Goal: Task Accomplishment & Management: Manage account settings

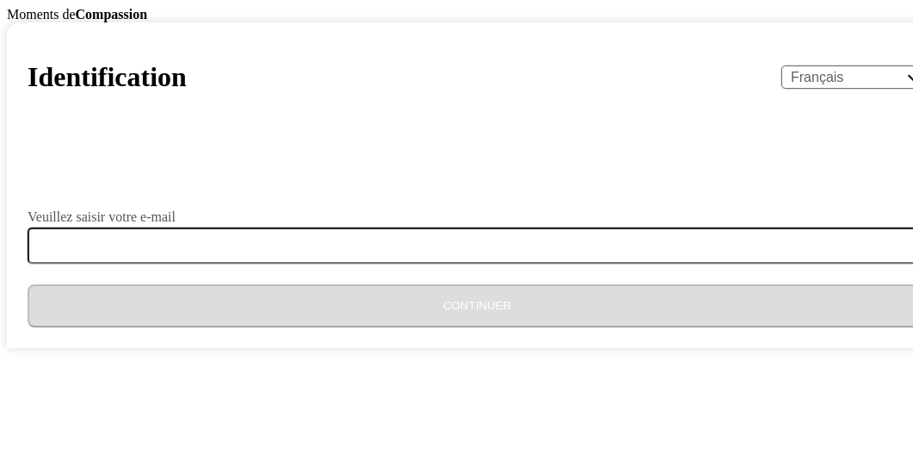
select select "fr"
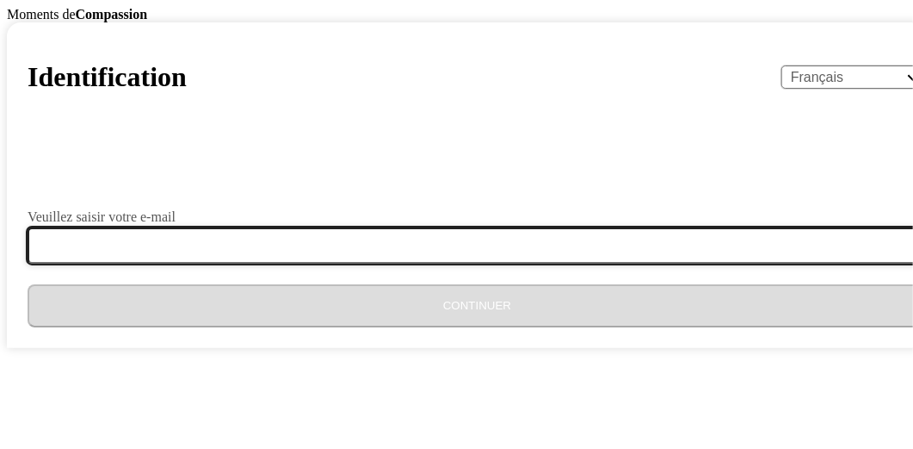
click at [310, 263] on input "Veuillez saisir votre e-mail" at bounding box center [488, 245] width 920 height 36
type input "[EMAIL_ADDRESS][DOMAIN_NAME]"
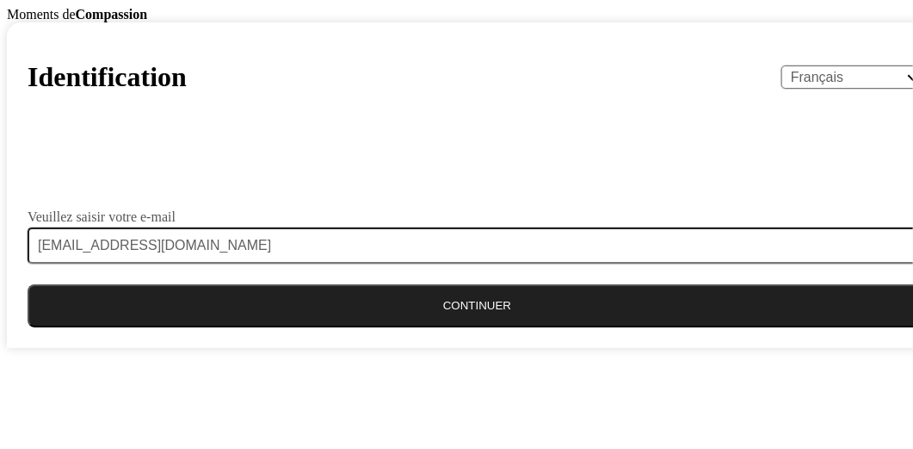
click at [338, 327] on button "Continuer" at bounding box center [478, 305] width 900 height 43
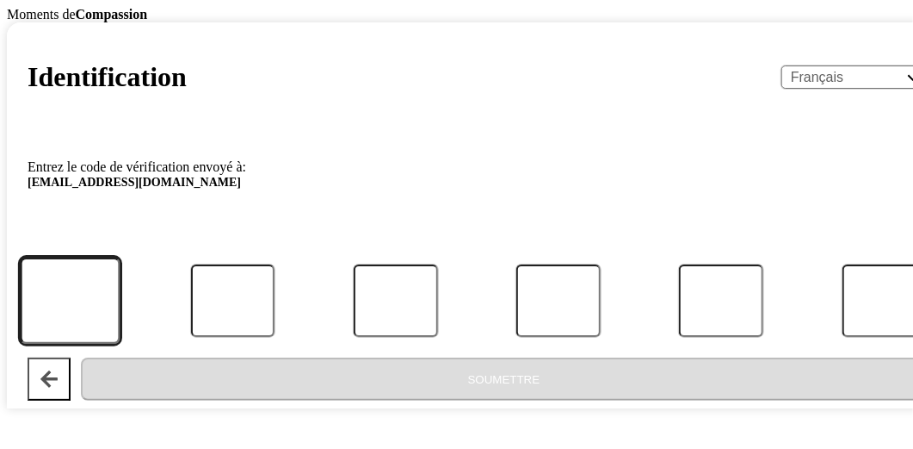
click at [121, 324] on input "Code" at bounding box center [70, 300] width 101 height 87
type input "7"
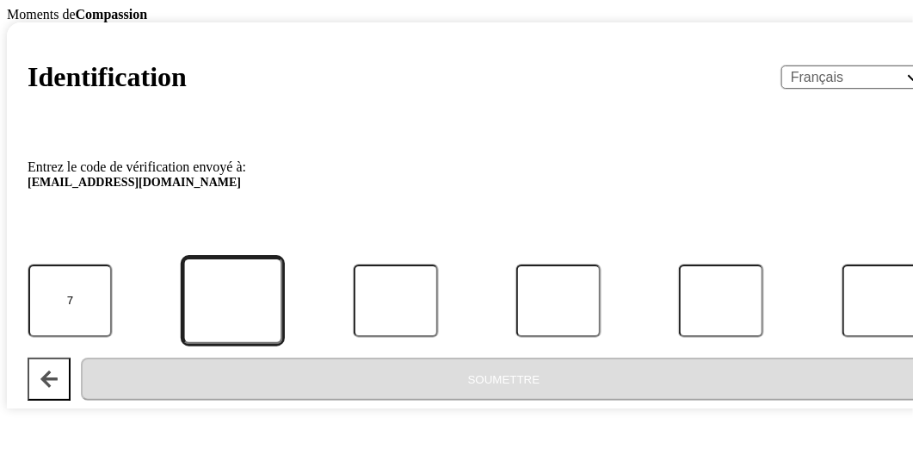
type input "4"
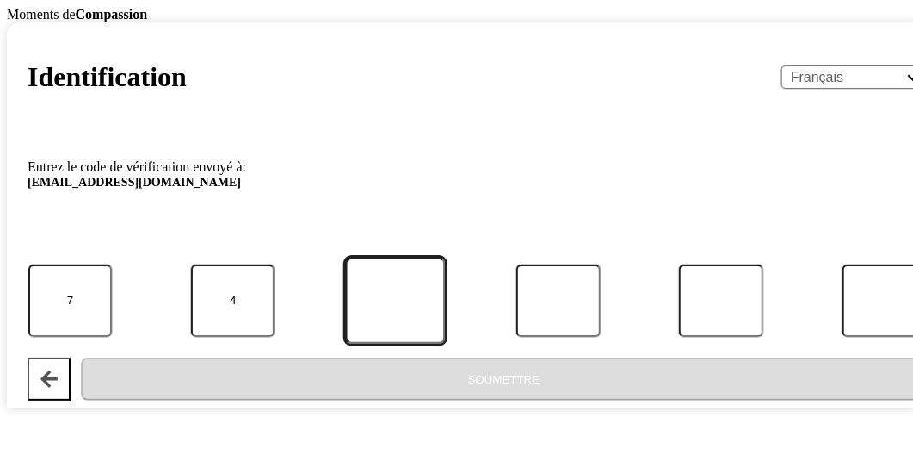
type input "9"
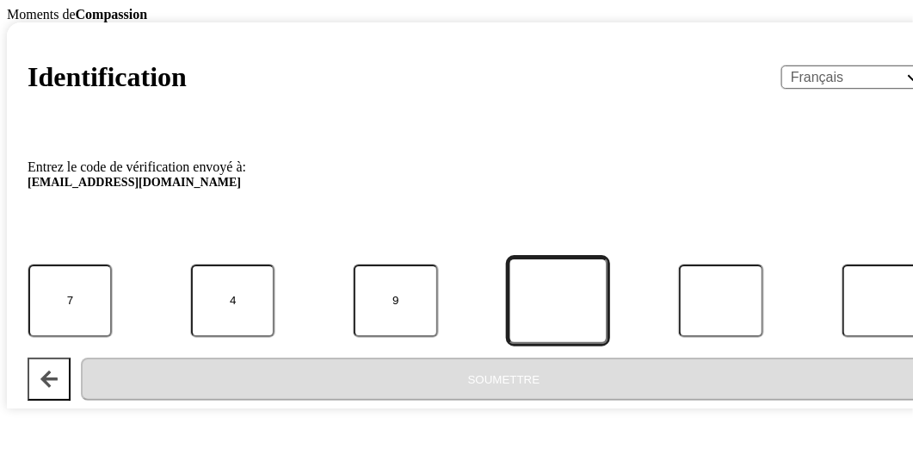
type input "5"
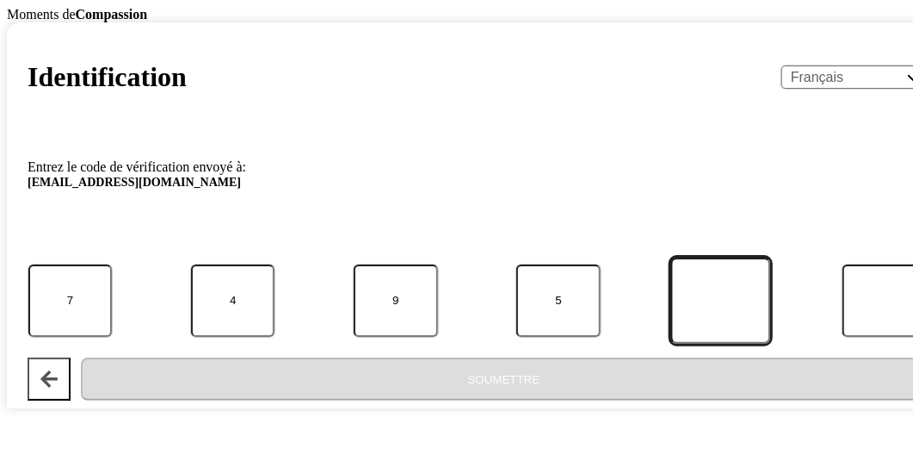
type input "7"
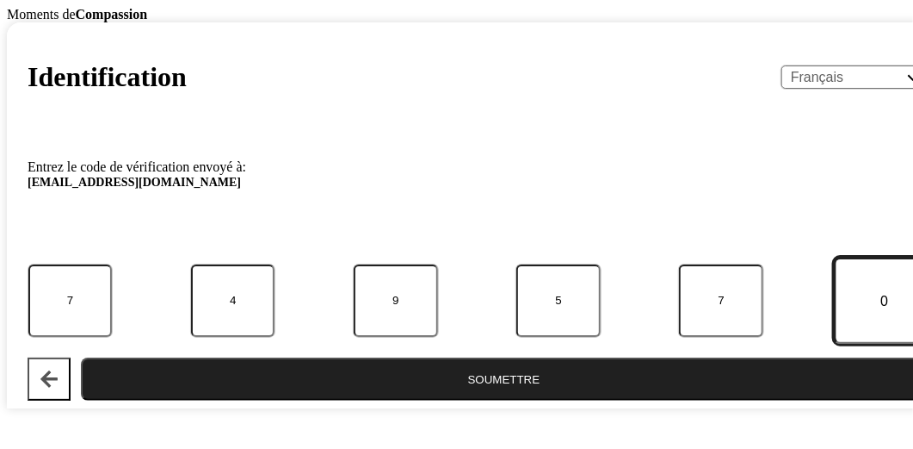
type input "0"
click at [81, 357] on button "Soumettre" at bounding box center [504, 378] width 846 height 43
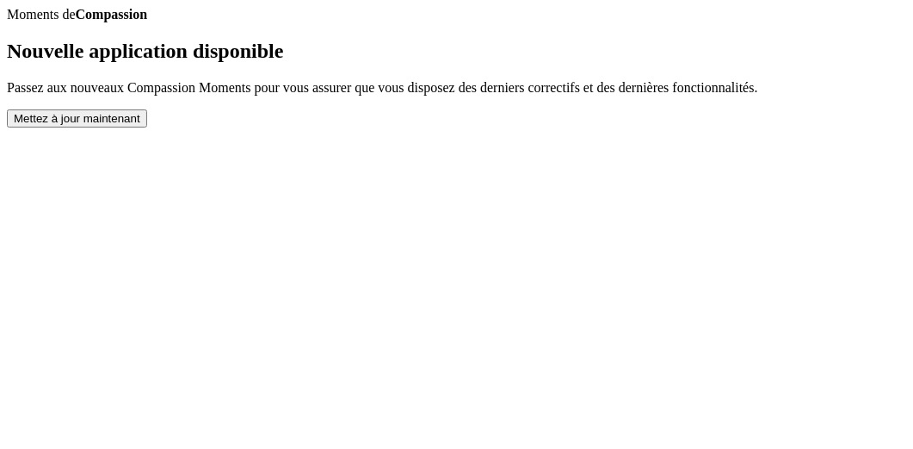
click at [147, 127] on button "Mettez à jour maintenant" at bounding box center [77, 118] width 140 height 18
